Goal: Consume media (video, audio): Consume media (video, audio)

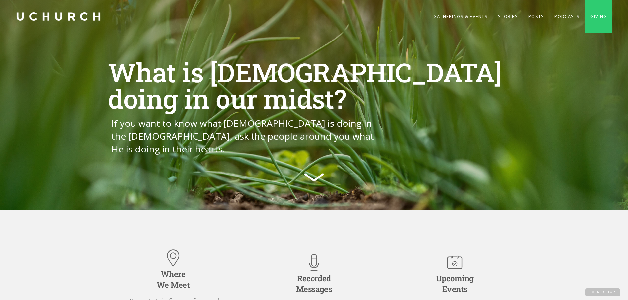
scroll to position [14, 0]
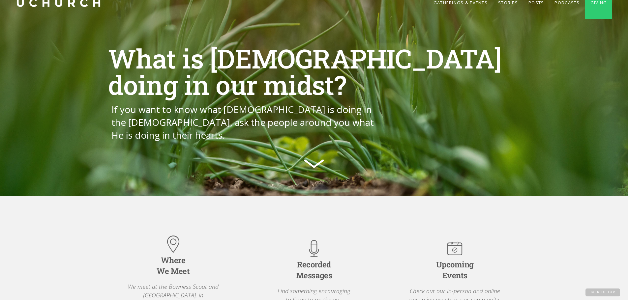
click at [627, 82] on div "What is [DEMOGRAPHIC_DATA] doing in our midst? If you want to know what [DEMOGR…" at bounding box center [314, 108] width 628 height 179
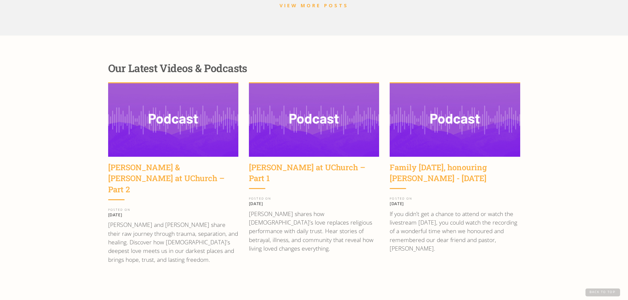
scroll to position [920, 0]
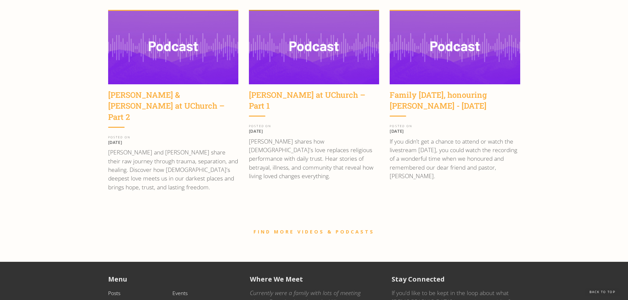
click at [312, 36] on img at bounding box center [314, 47] width 130 height 73
